Goal: Task Accomplishment & Management: Use online tool/utility

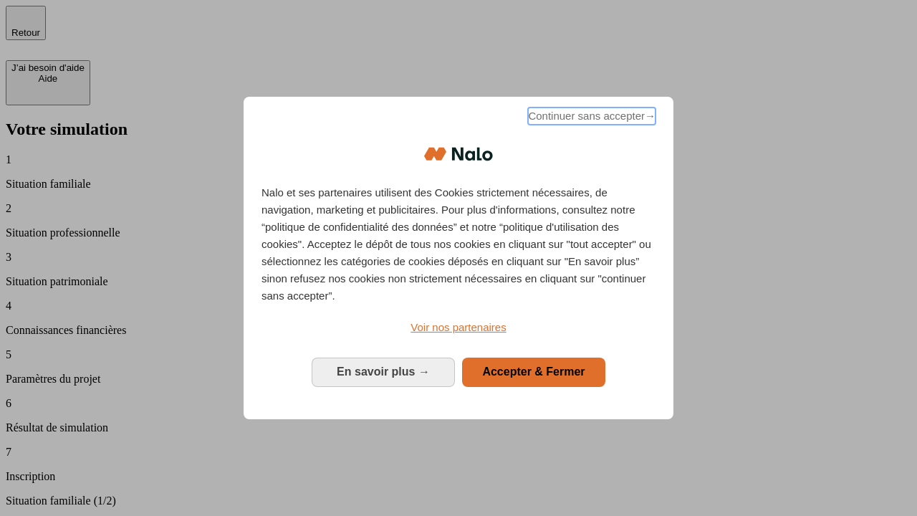
click at [590, 118] on span "Continuer sans accepter →" at bounding box center [591, 115] width 127 height 17
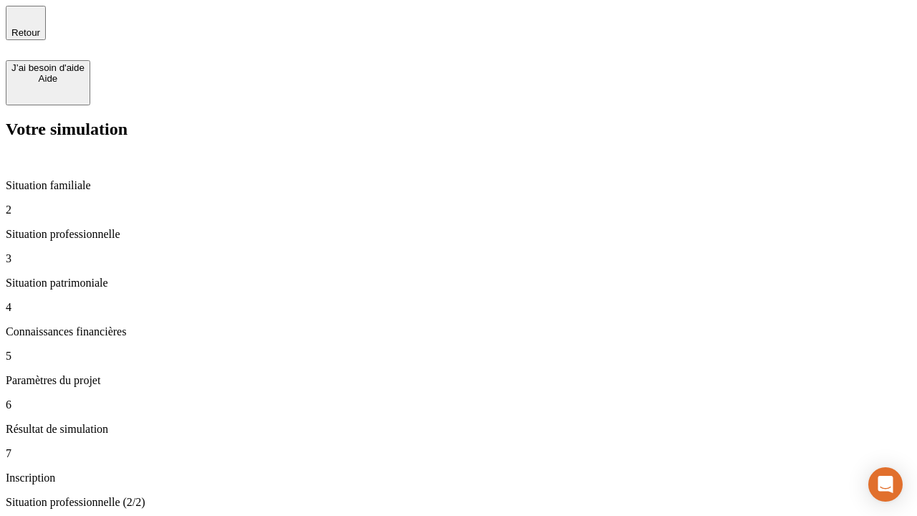
type input "30 000"
